Goal: Navigation & Orientation: Find specific page/section

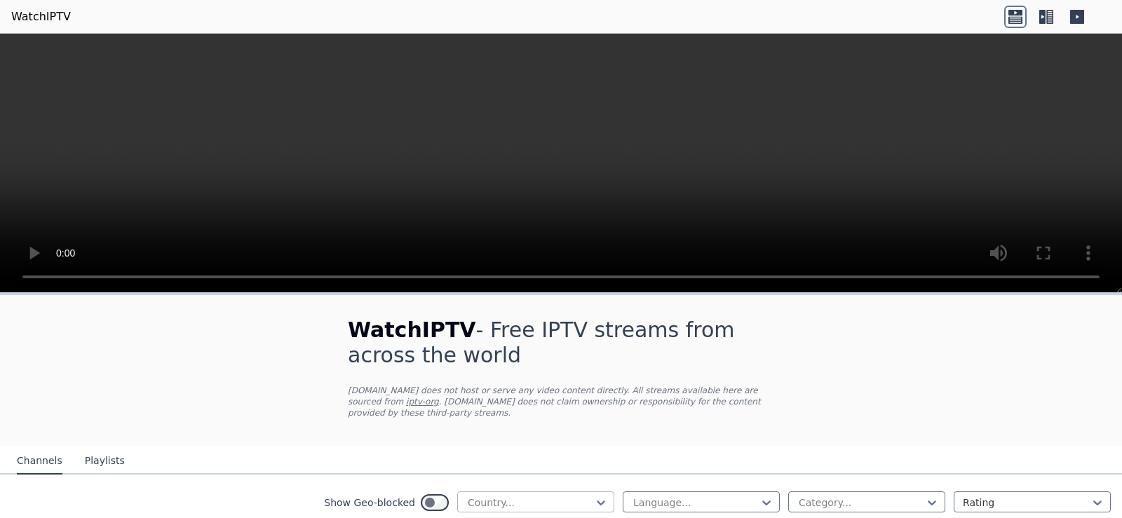
click at [572, 496] on div at bounding box center [530, 503] width 128 height 14
click at [594, 496] on icon at bounding box center [601, 503] width 14 height 14
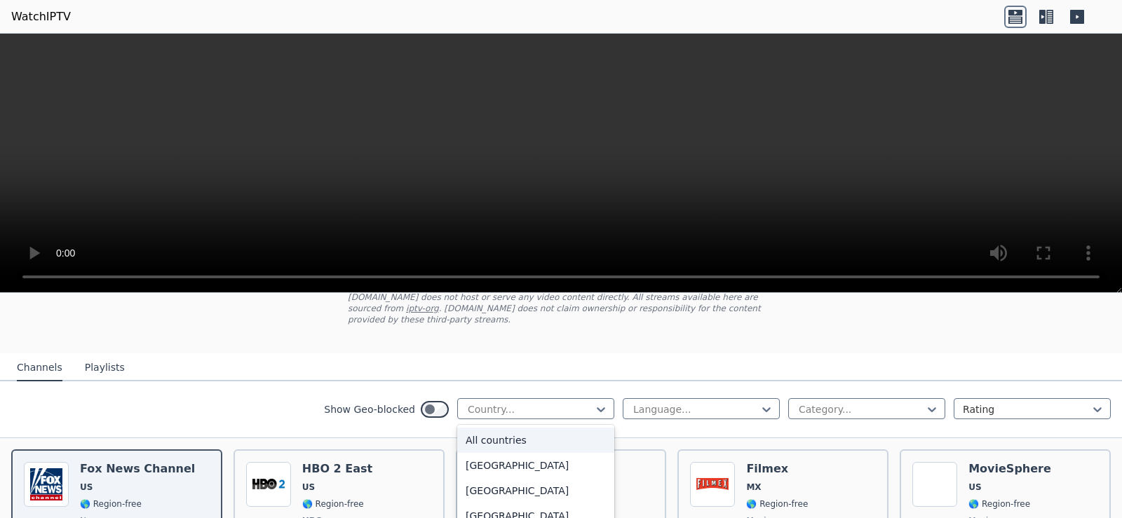
scroll to position [210, 0]
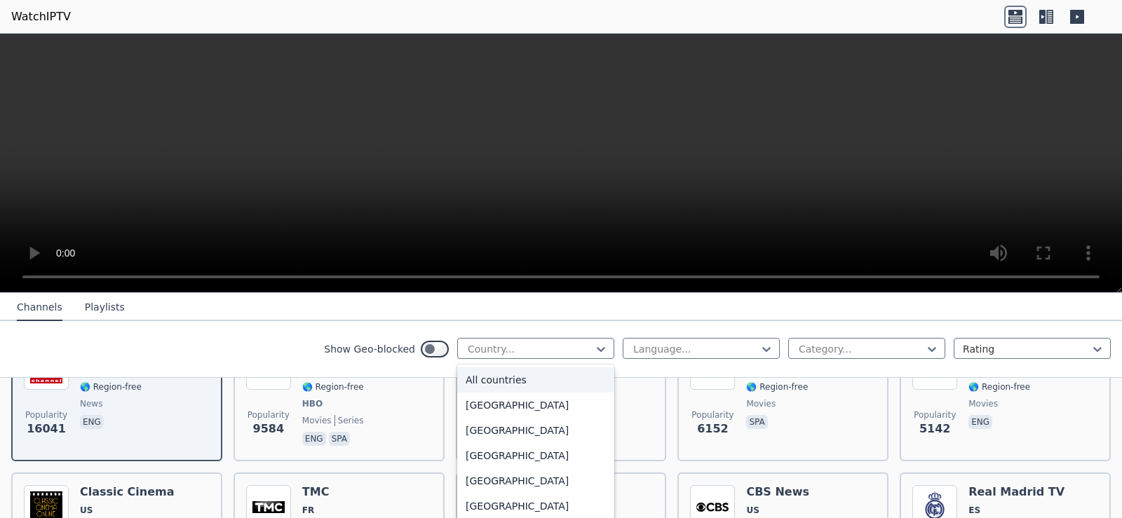
click at [572, 318] on nav "Channels Playlists" at bounding box center [561, 307] width 1122 height 28
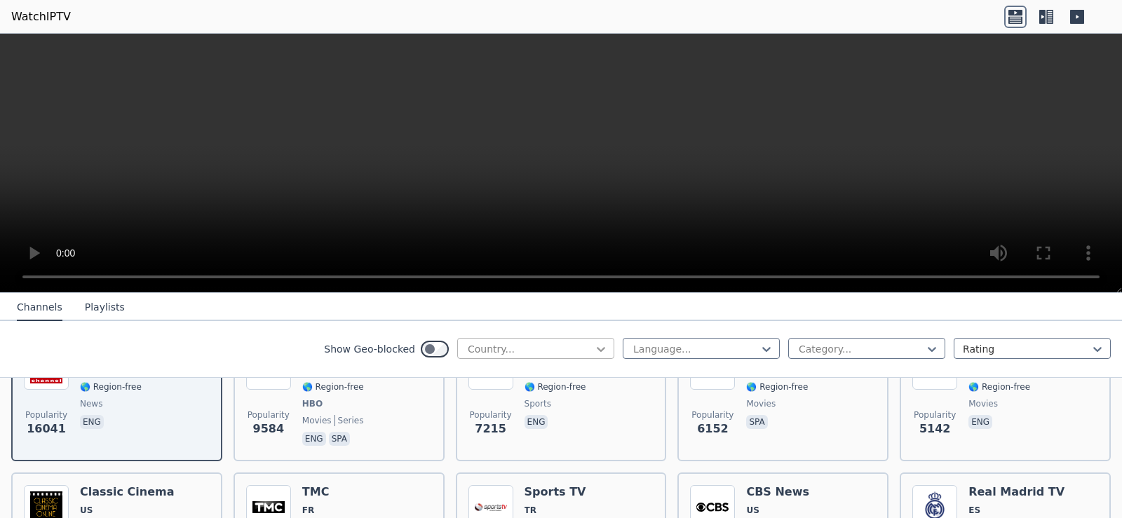
click at [594, 351] on icon at bounding box center [601, 349] width 14 height 14
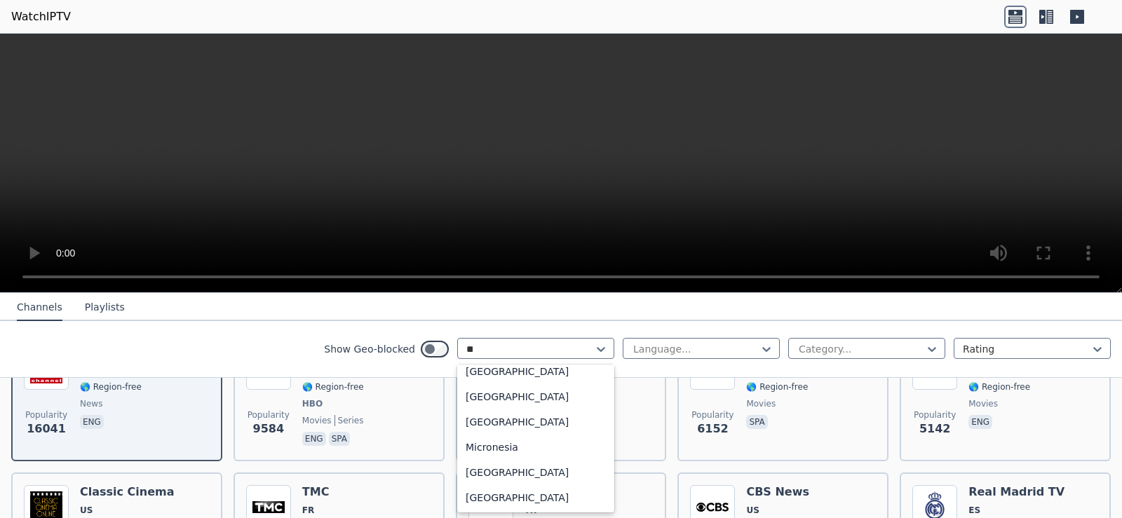
scroll to position [0, 0]
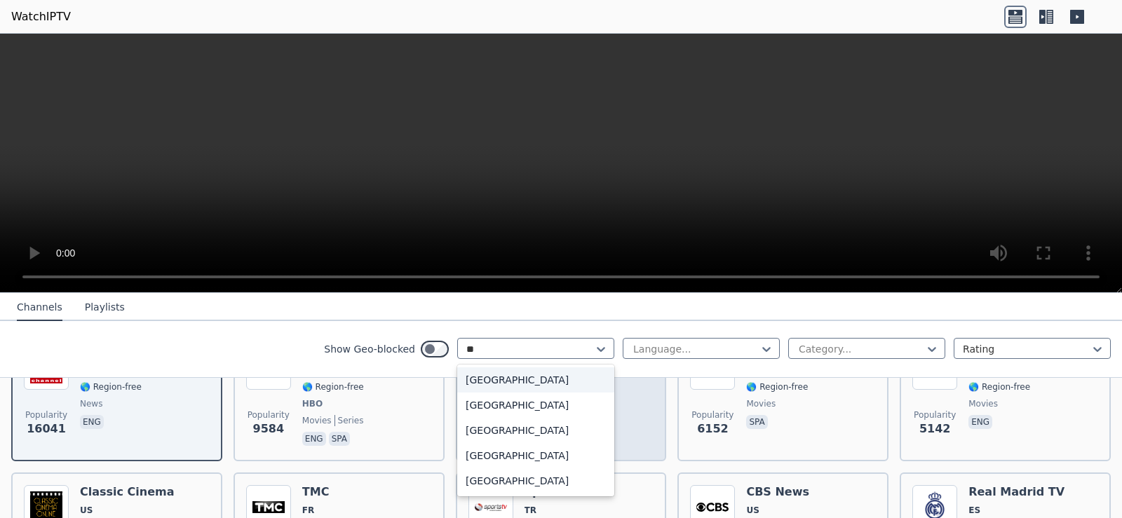
type input "***"
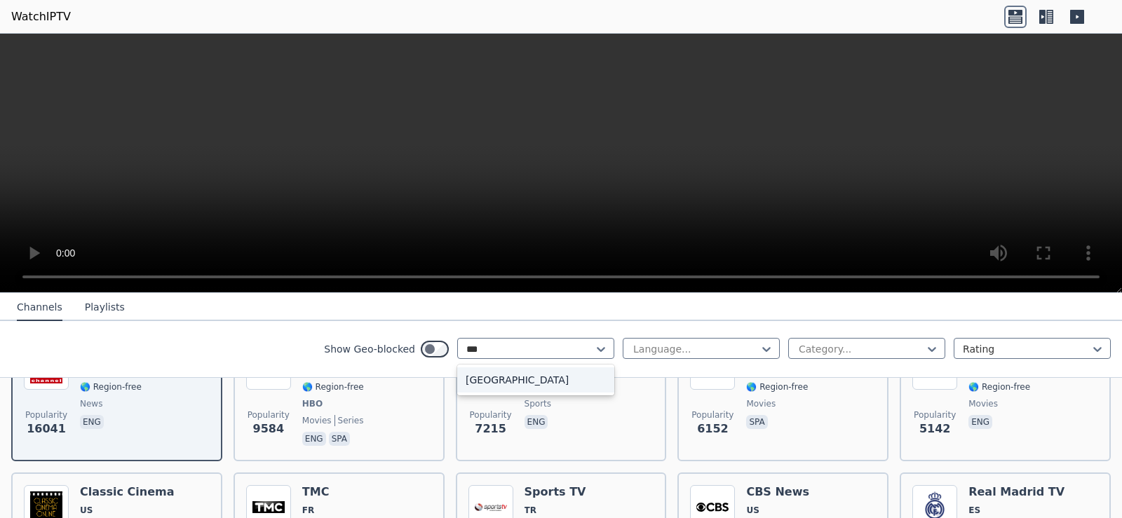
click at [474, 372] on div "[GEOGRAPHIC_DATA]" at bounding box center [535, 380] width 157 height 25
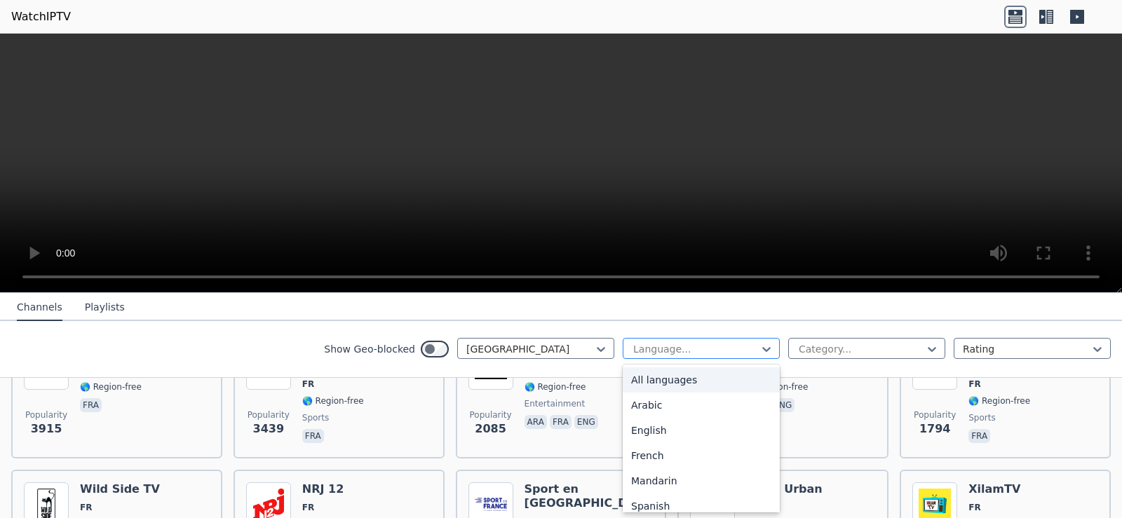
click at [675, 347] on div at bounding box center [696, 349] width 128 height 14
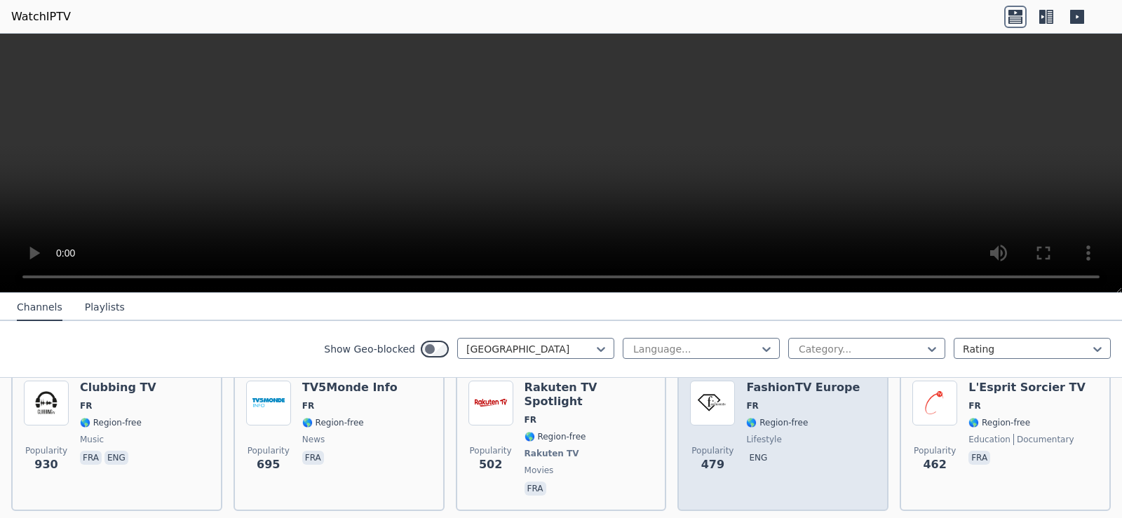
scroll to position [421, 0]
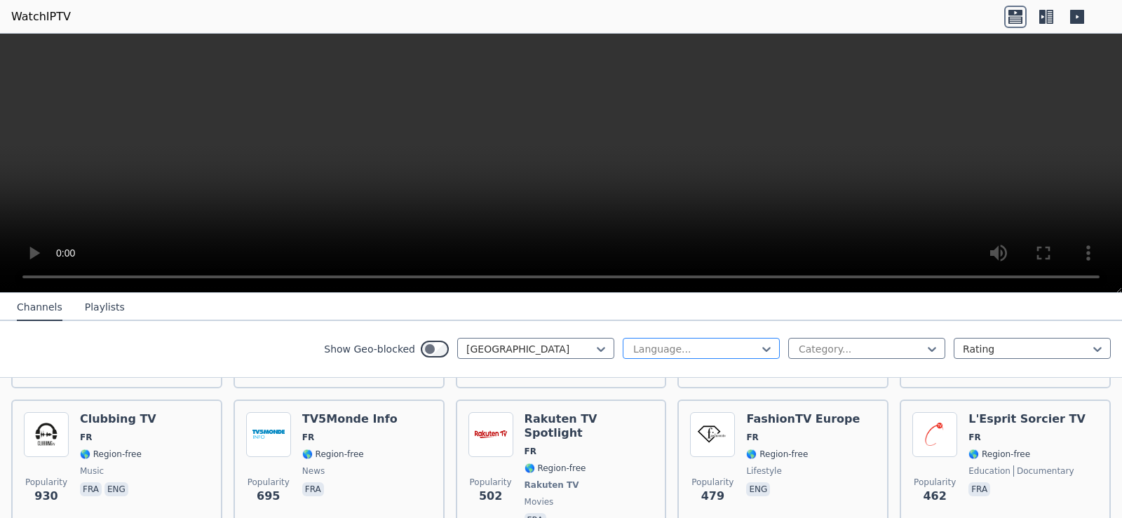
click at [743, 346] on div at bounding box center [696, 349] width 128 height 14
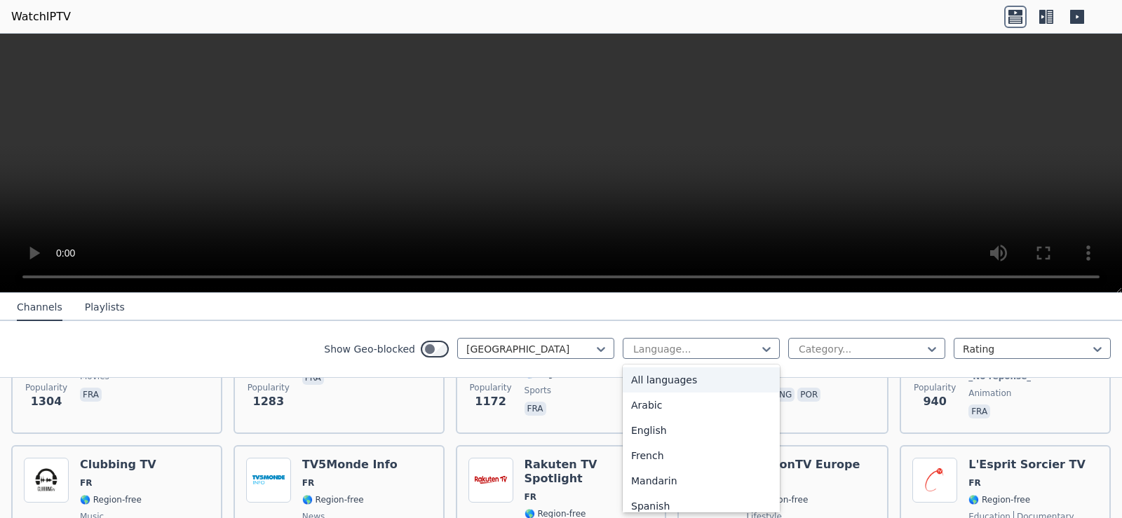
scroll to position [351, 0]
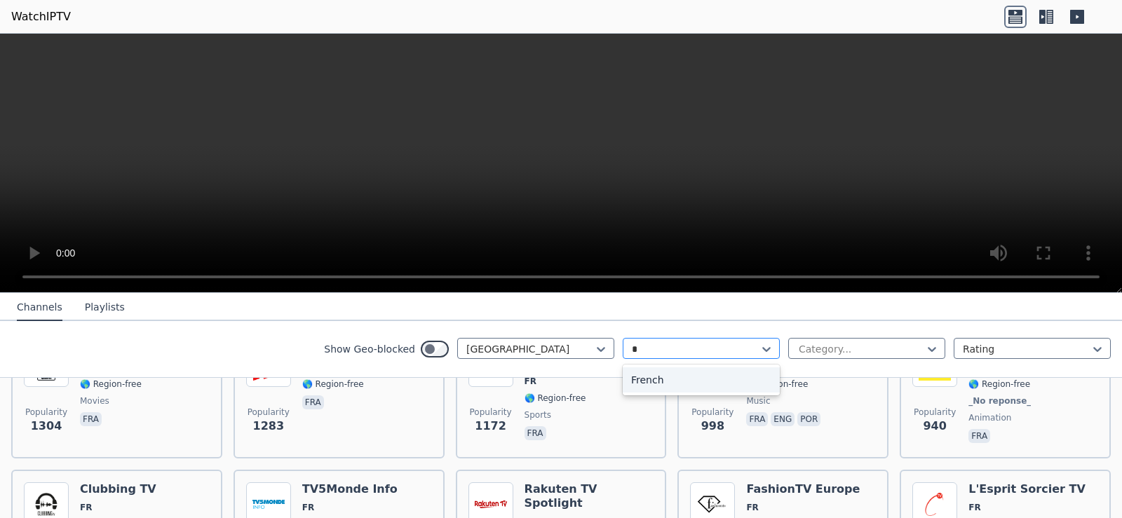
type input "**"
click at [661, 377] on div "French" at bounding box center [701, 380] width 157 height 25
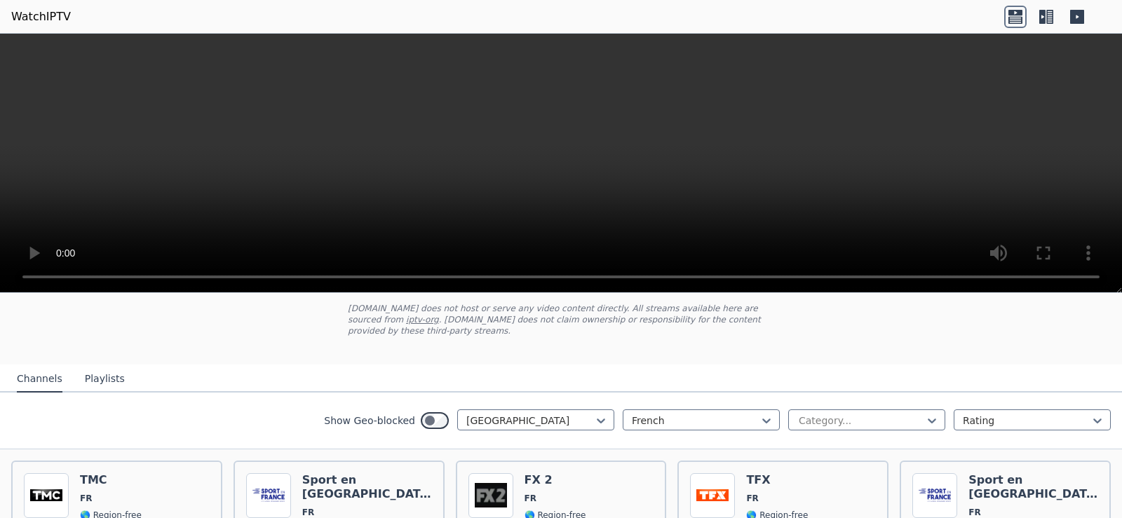
scroll to position [115, 0]
